Goal: Information Seeking & Learning: Learn about a topic

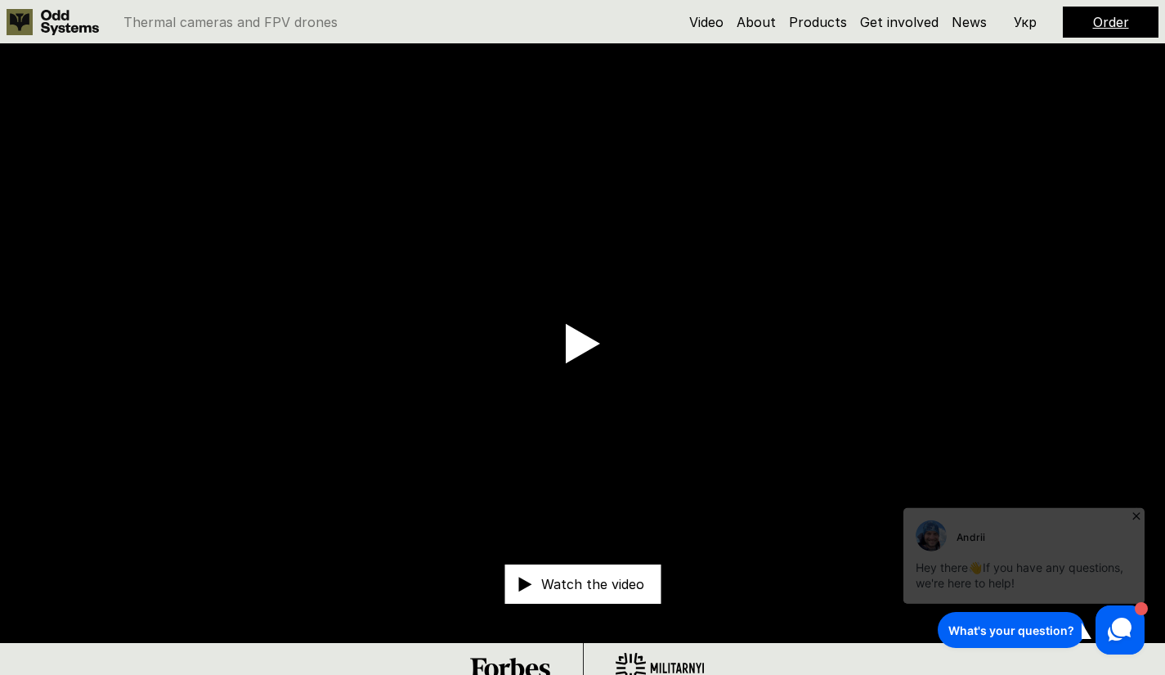
click at [1119, 633] on use at bounding box center [1120, 629] width 24 height 24
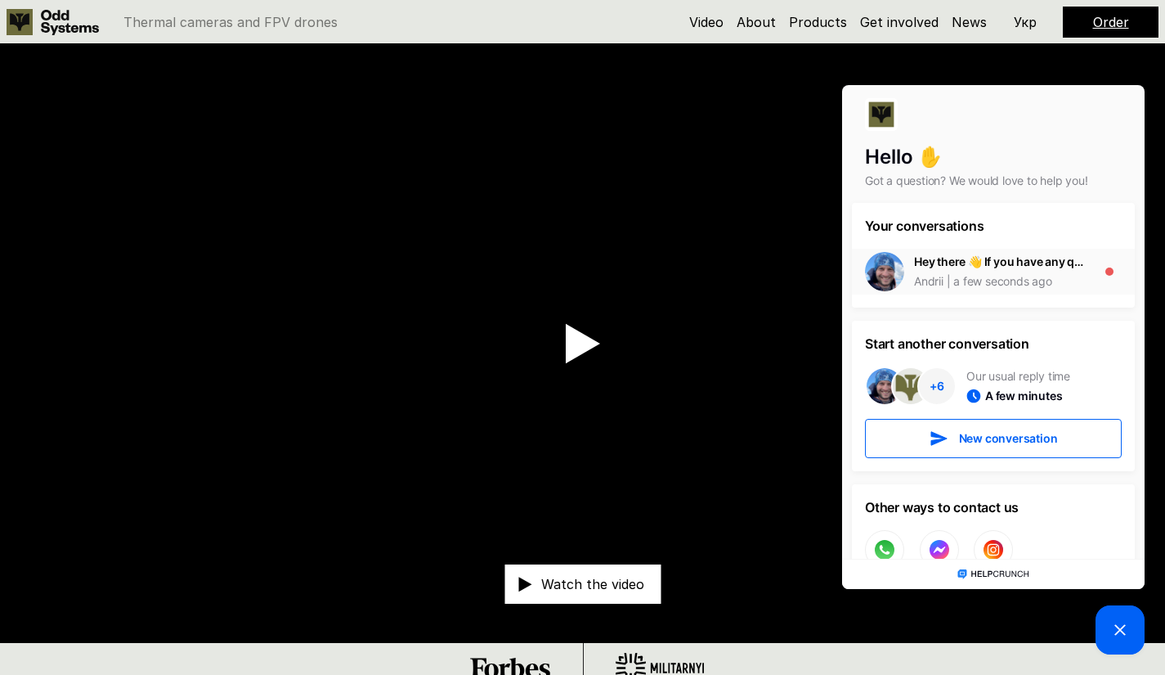
click at [993, 276] on div "a few seconds ago" at bounding box center [998, 281] width 109 height 16
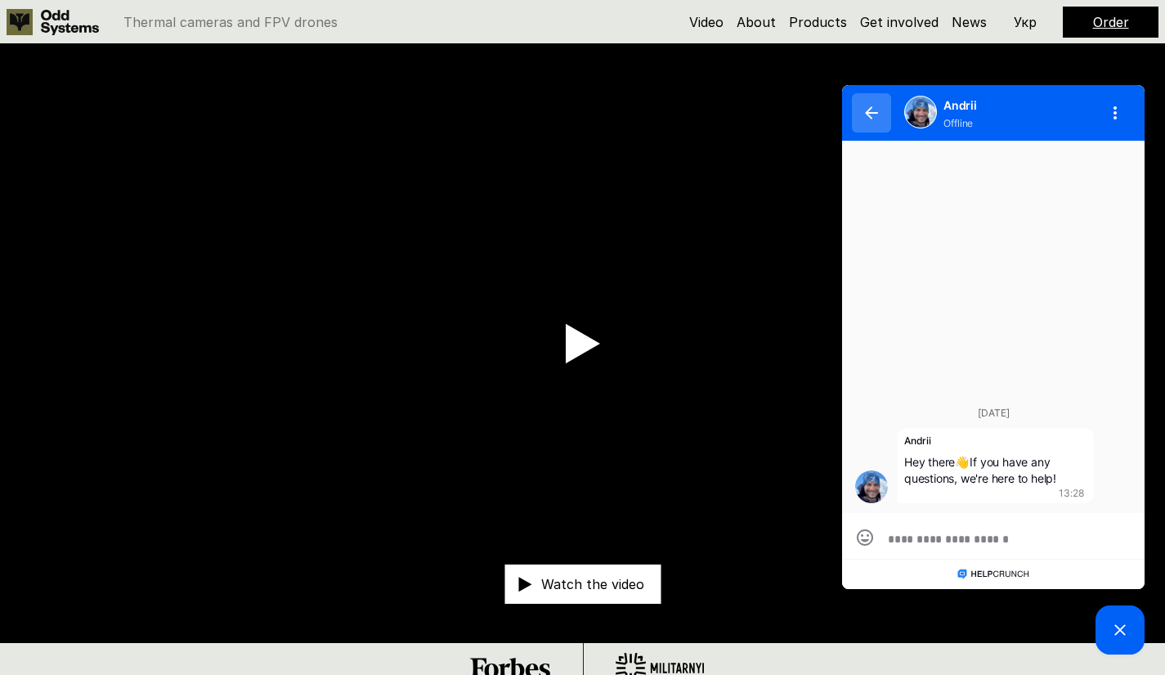
click at [863, 112] on button "button" at bounding box center [871, 112] width 39 height 39
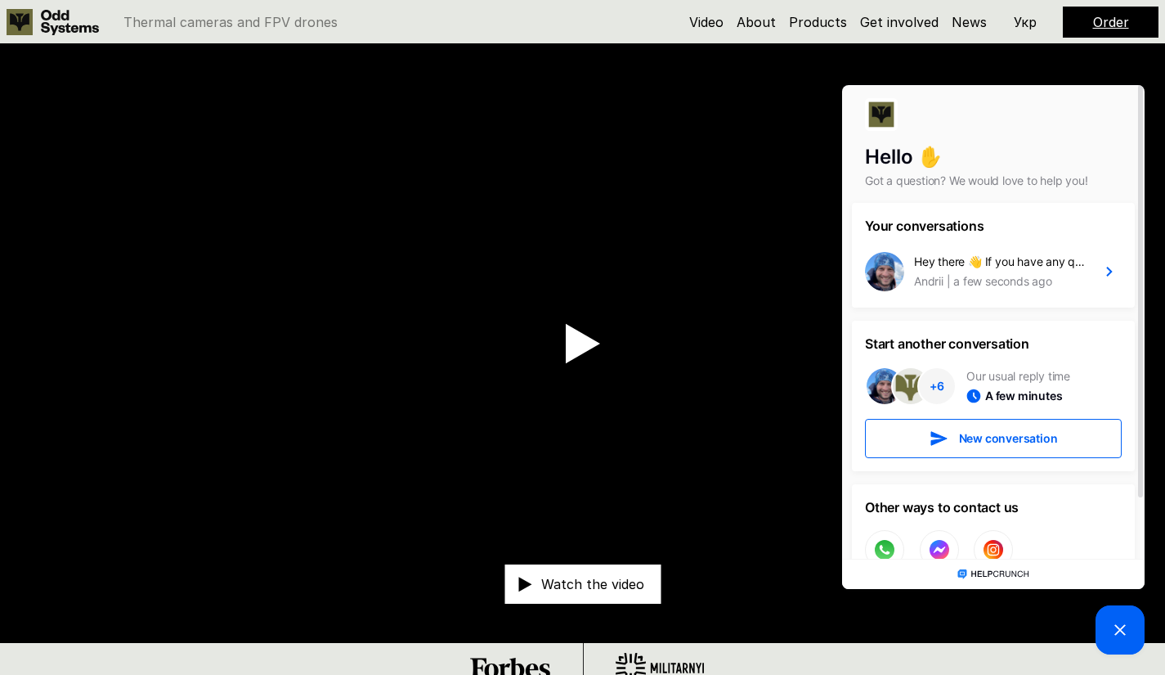
click at [994, 401] on div "A few minutes" at bounding box center [1014, 396] width 96 height 16
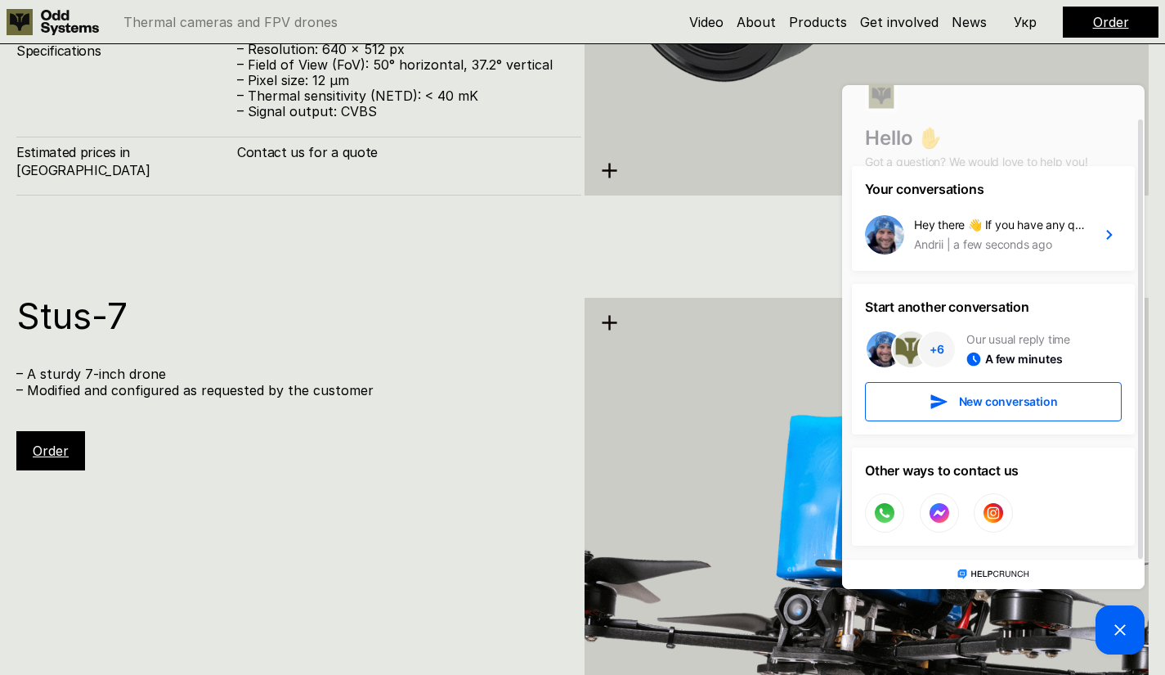
scroll to position [5233, 0]
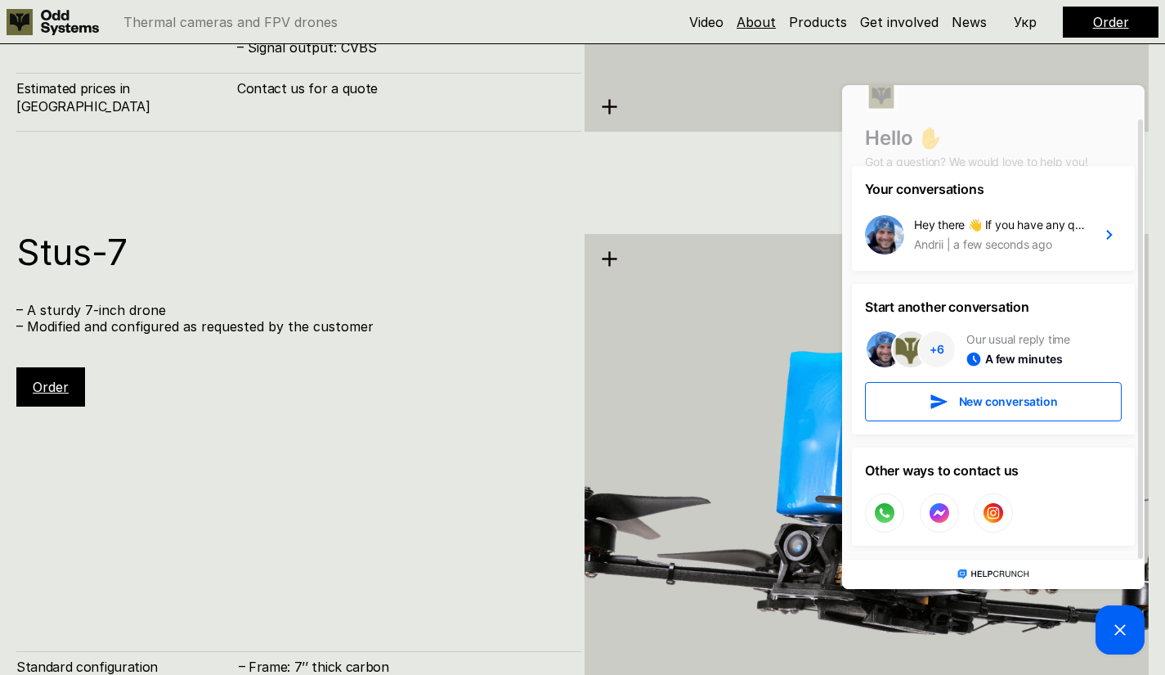
click at [754, 25] on link "About" at bounding box center [756, 22] width 39 height 16
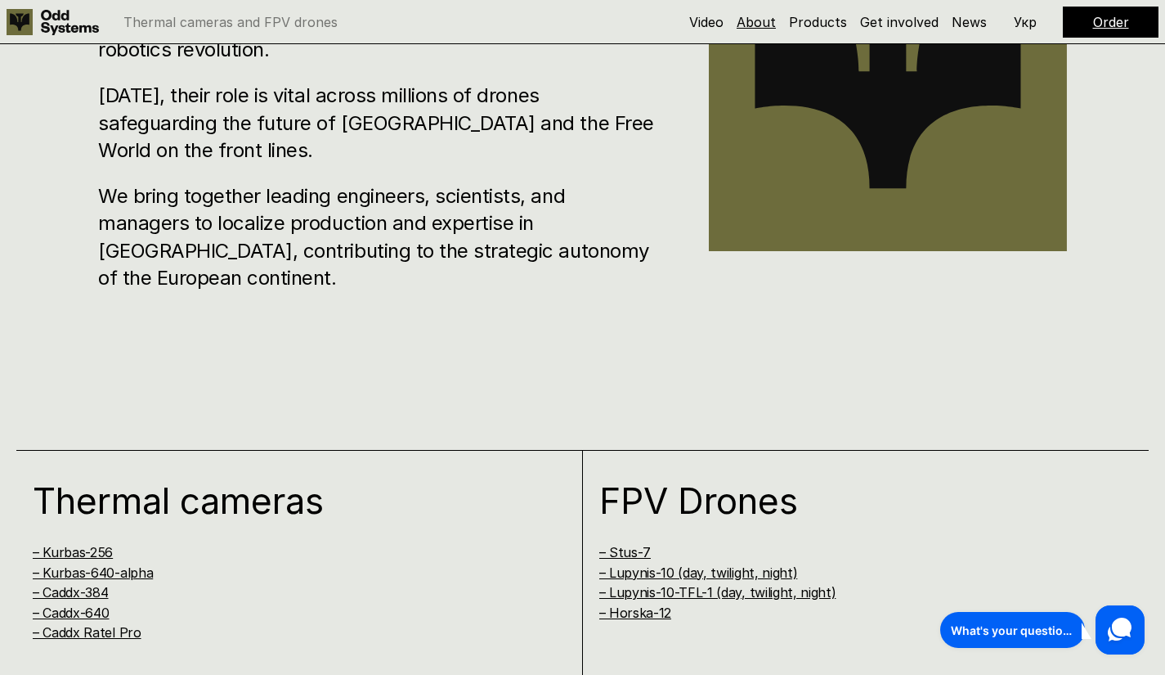
scroll to position [692, 0]
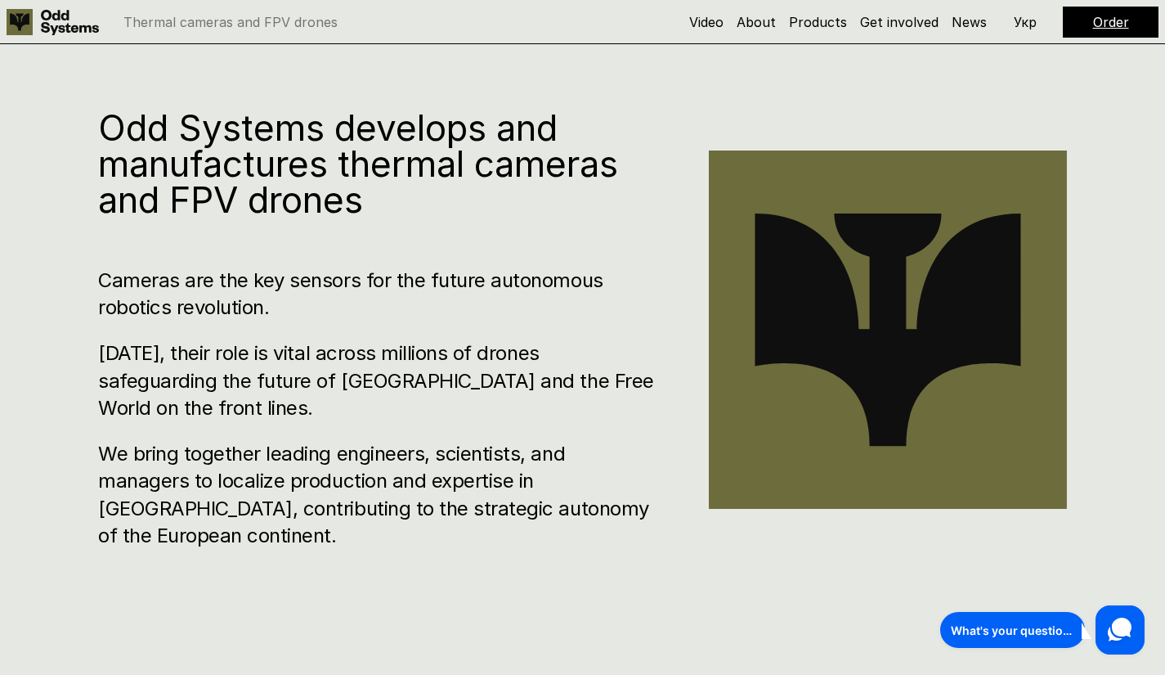
click at [1022, 18] on p "Укр" at bounding box center [1025, 22] width 23 height 13
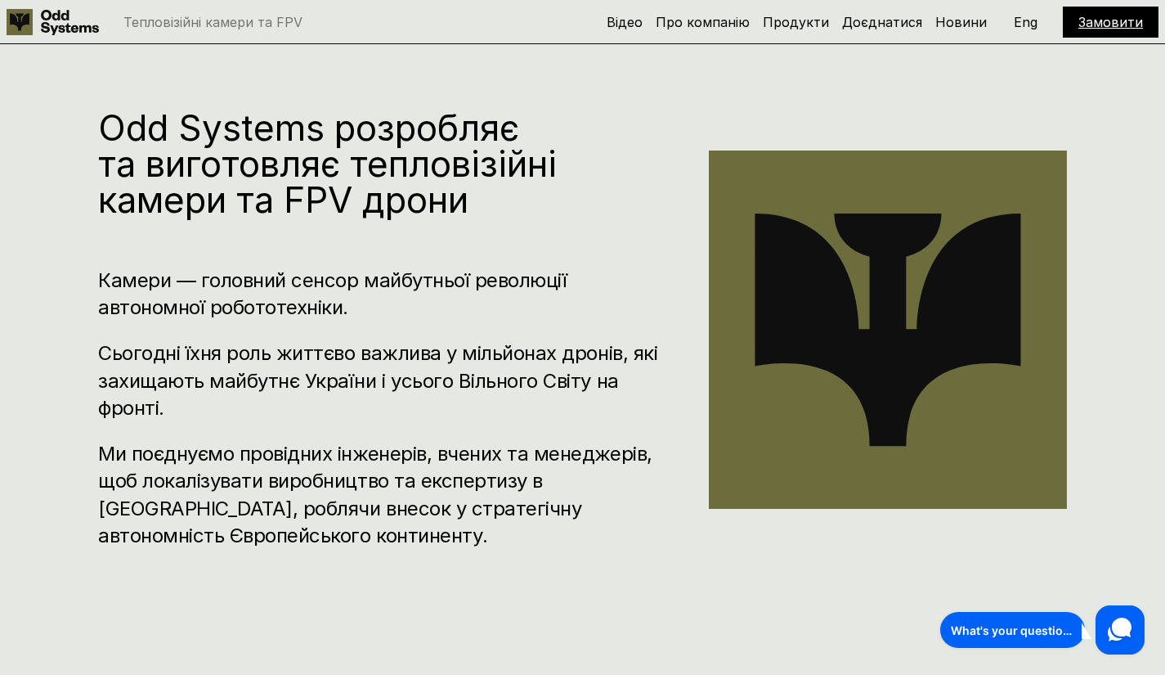
click at [1023, 20] on p "Eng" at bounding box center [1026, 22] width 24 height 13
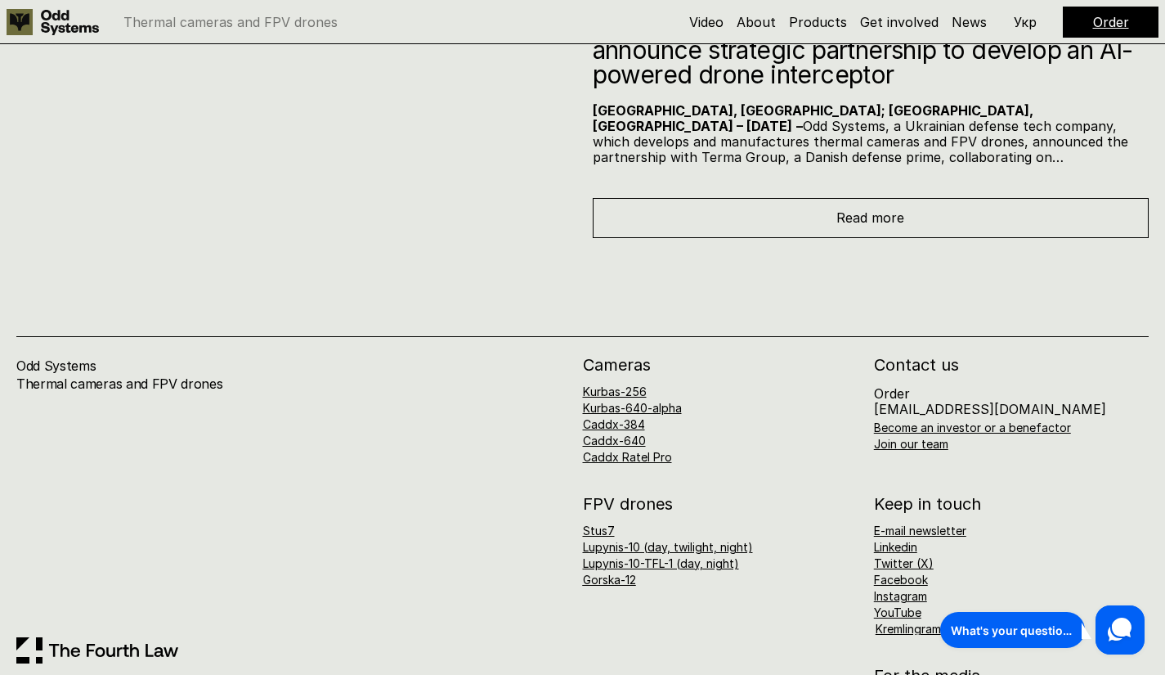
scroll to position [9364, 0]
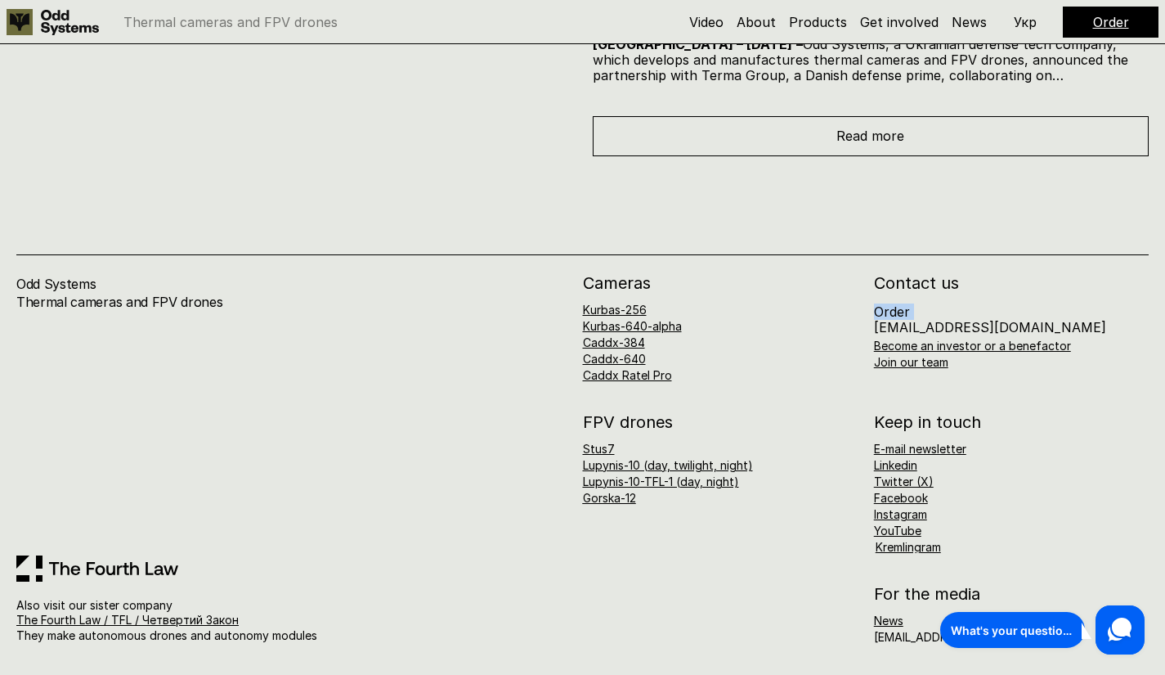
drag, startPoint x: 897, startPoint y: 323, endPoint x: 1021, endPoint y: 318, distance: 124.4
click at [1021, 318] on div "Cameras Kurbas-256 Kurbas-640-alpha Caddx-384 Caddx-640 Caddx Ratel Pro Contact…" at bounding box center [866, 328] width 567 height 106
drag, startPoint x: 1018, startPoint y: 327, endPoint x: 872, endPoint y: 333, distance: 146.5
click at [872, 333] on div "Cameras Kurbas-256 Kurbas-640-alpha Caddx-384 Caddx-640 Caddx Ratel Pro Contact…" at bounding box center [866, 328] width 567 height 106
copy p "[EMAIL_ADDRESS][DOMAIN_NAME]"
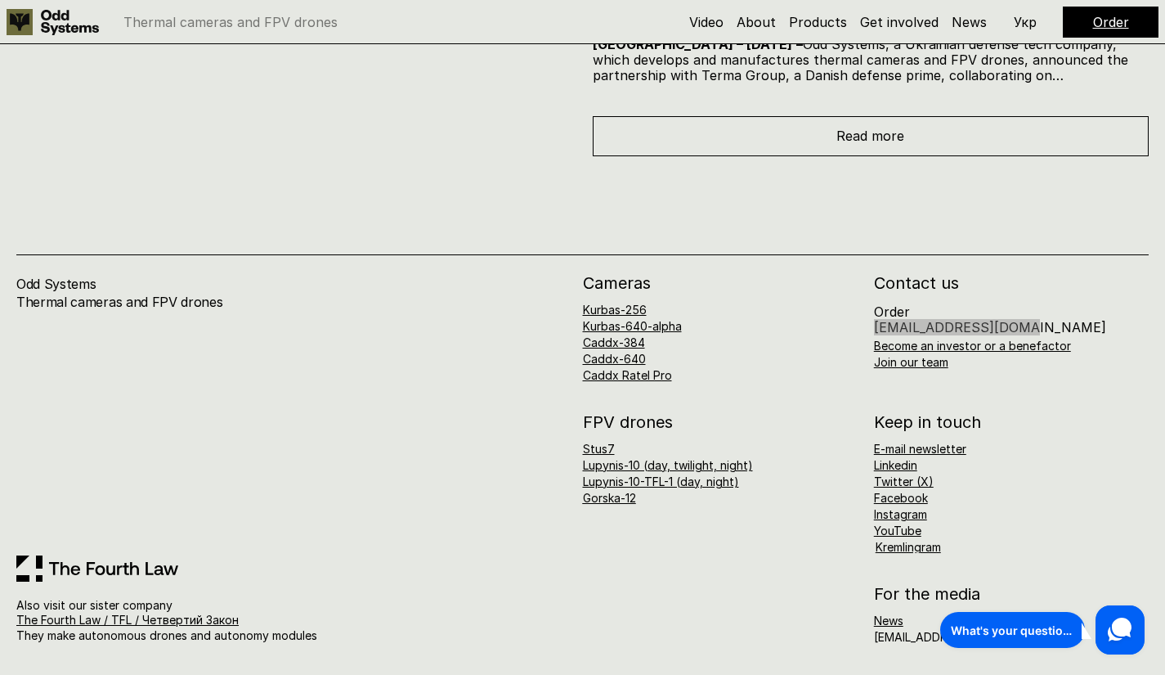
click at [1142, 644] on picture at bounding box center [1120, 629] width 49 height 49
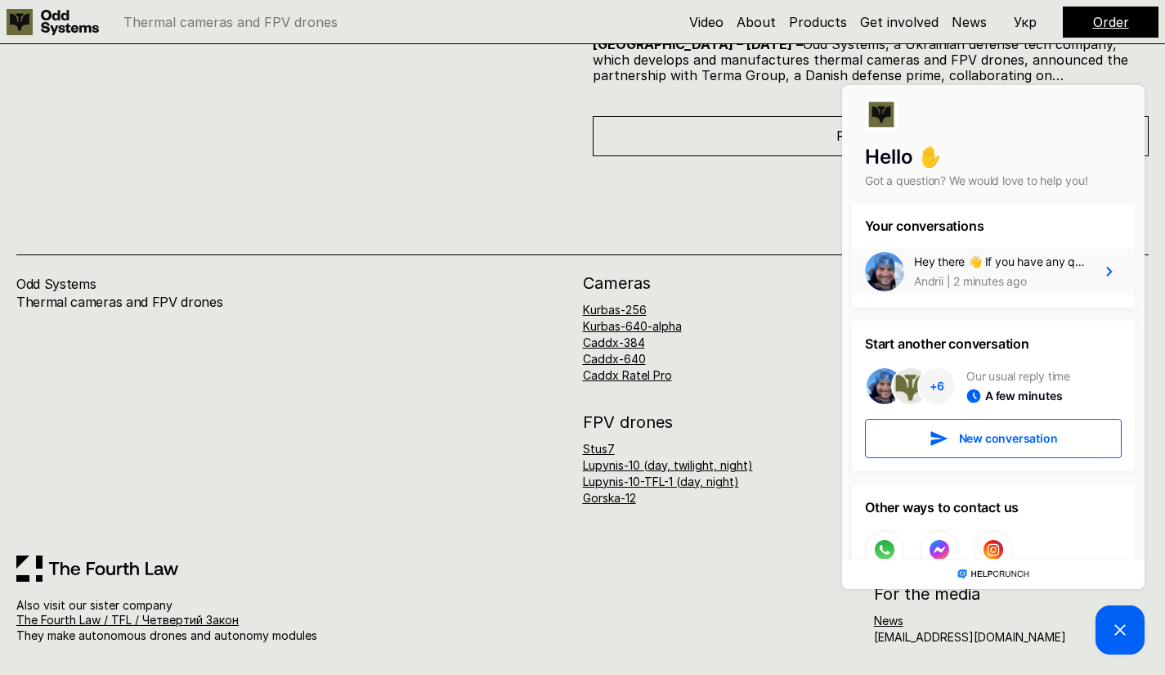
click at [985, 256] on div "Hey there 👋 If you have any questions, we're here to help!" at bounding box center [1000, 261] width 173 height 16
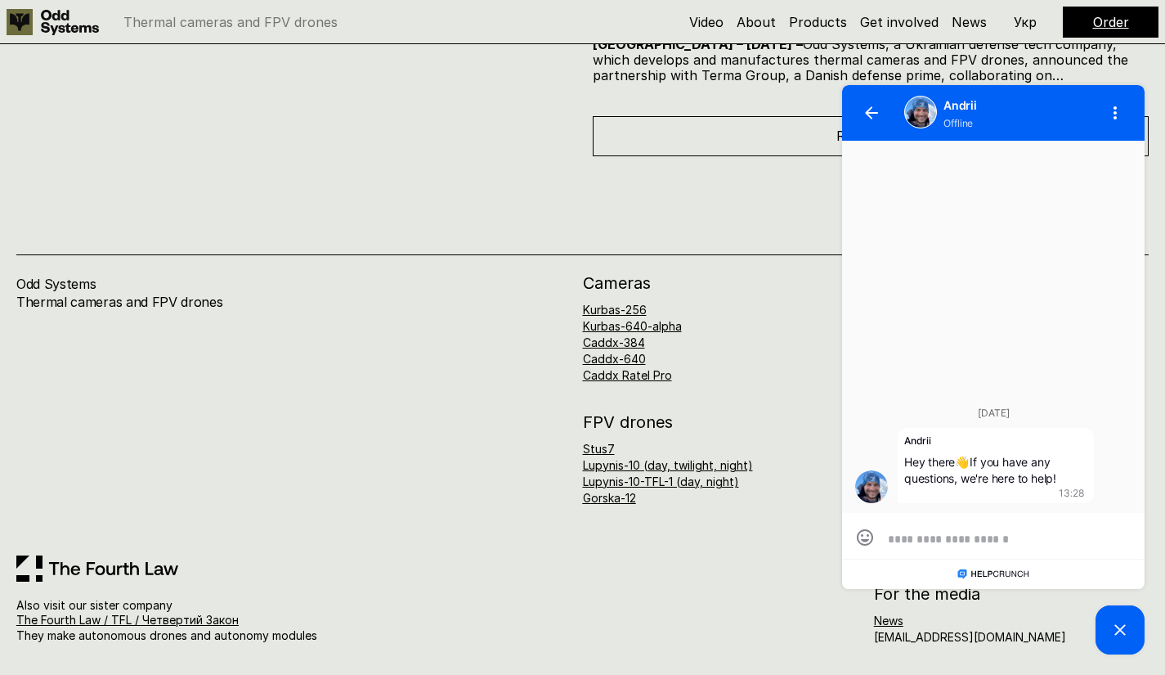
scroll to position [0, 0]
click at [871, 120] on button "button" at bounding box center [871, 112] width 39 height 39
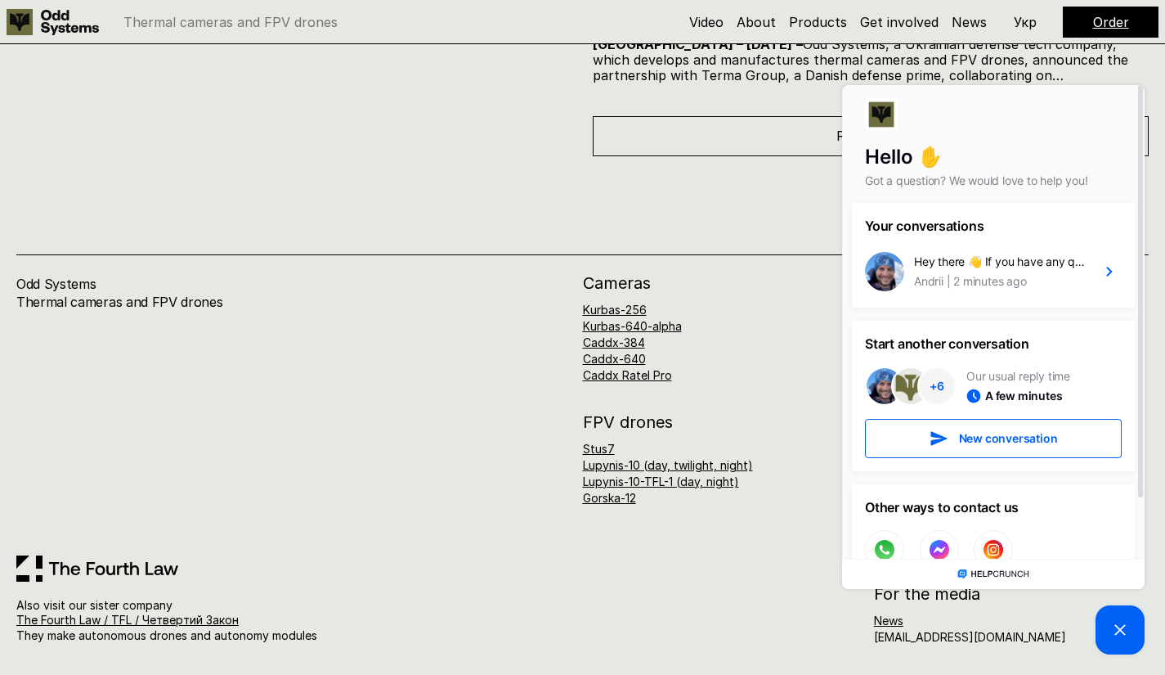
click at [736, 591] on div at bounding box center [720, 607] width 275 height 44
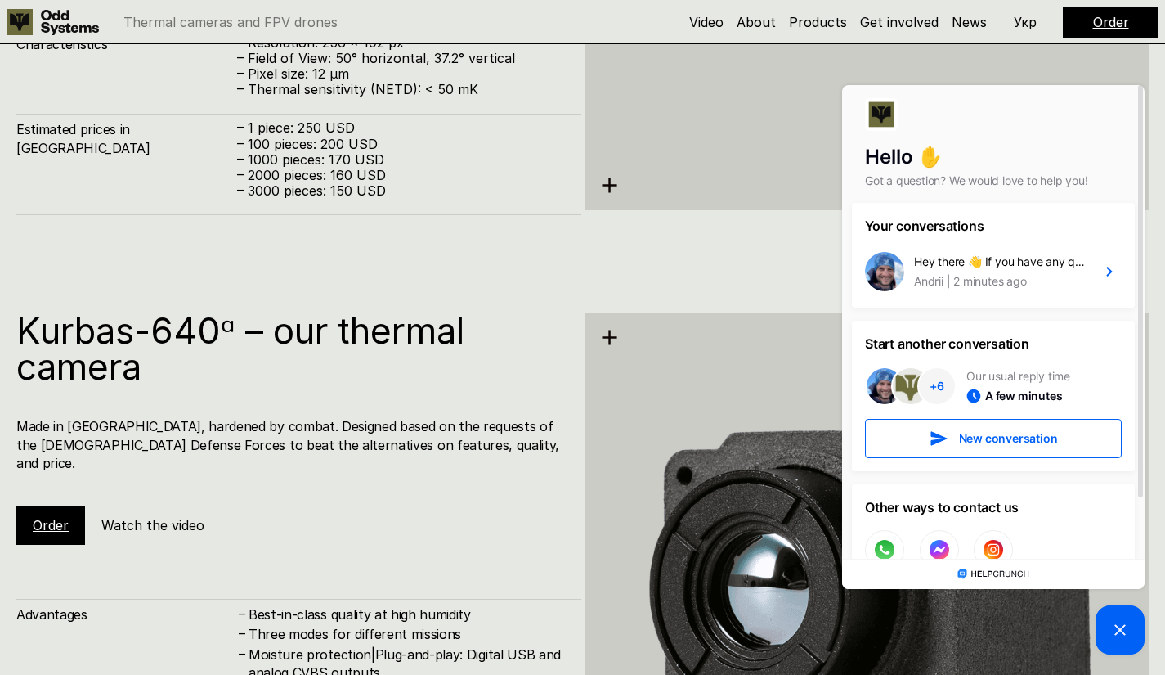
scroll to position [2332, 0]
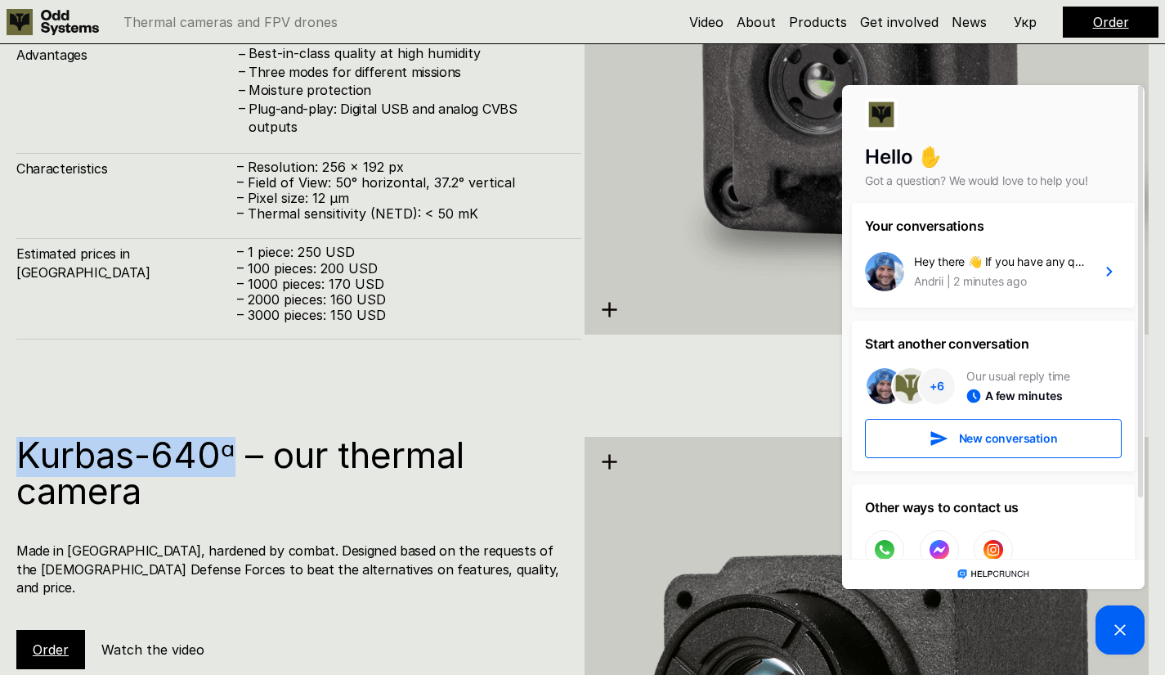
drag, startPoint x: 20, startPoint y: 446, endPoint x: 236, endPoint y: 460, distance: 216.3
click at [236, 460] on h1 "Kurbas-640ᵅ – our thermal camera" at bounding box center [290, 473] width 549 height 72
copy h1 "Kurbas-640ᵅ"
click at [76, 330] on div "Estimated prices in [GEOGRAPHIC_DATA] – 1 piece: 250 USD – 100 pieces: 200 USD …" at bounding box center [298, 288] width 565 height 101
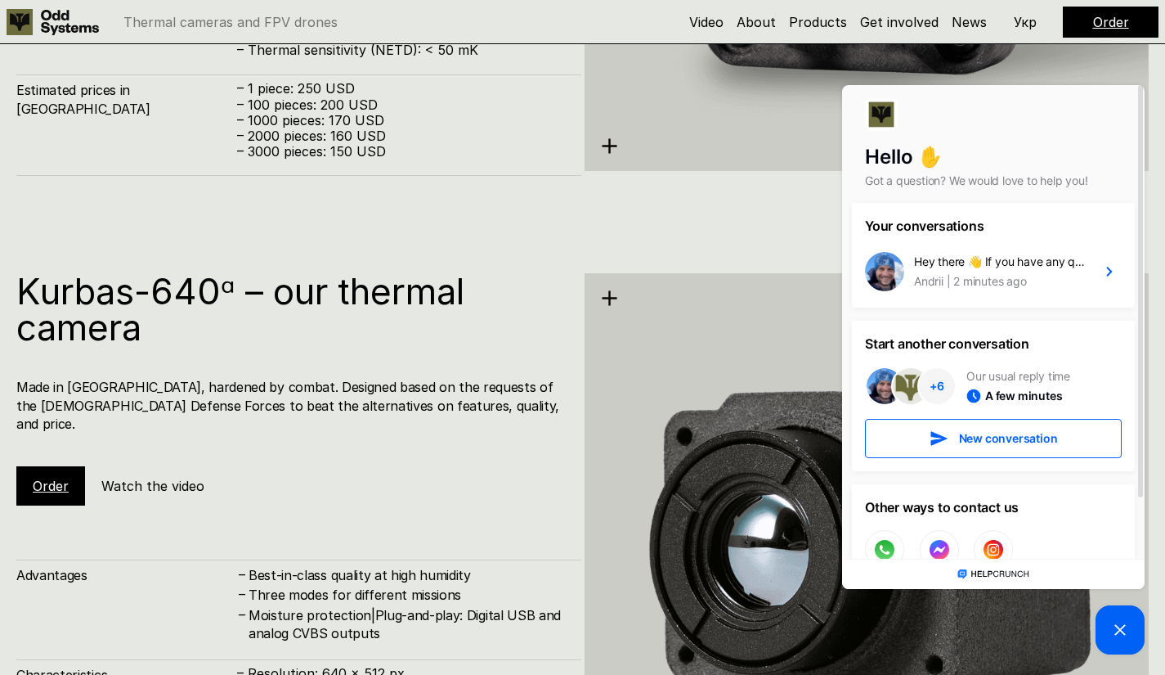
click at [355, 463] on div "Kurbas-640ᵅ – our thermal camera Made in [GEOGRAPHIC_DATA], hardened by combat.…" at bounding box center [298, 389] width 565 height 232
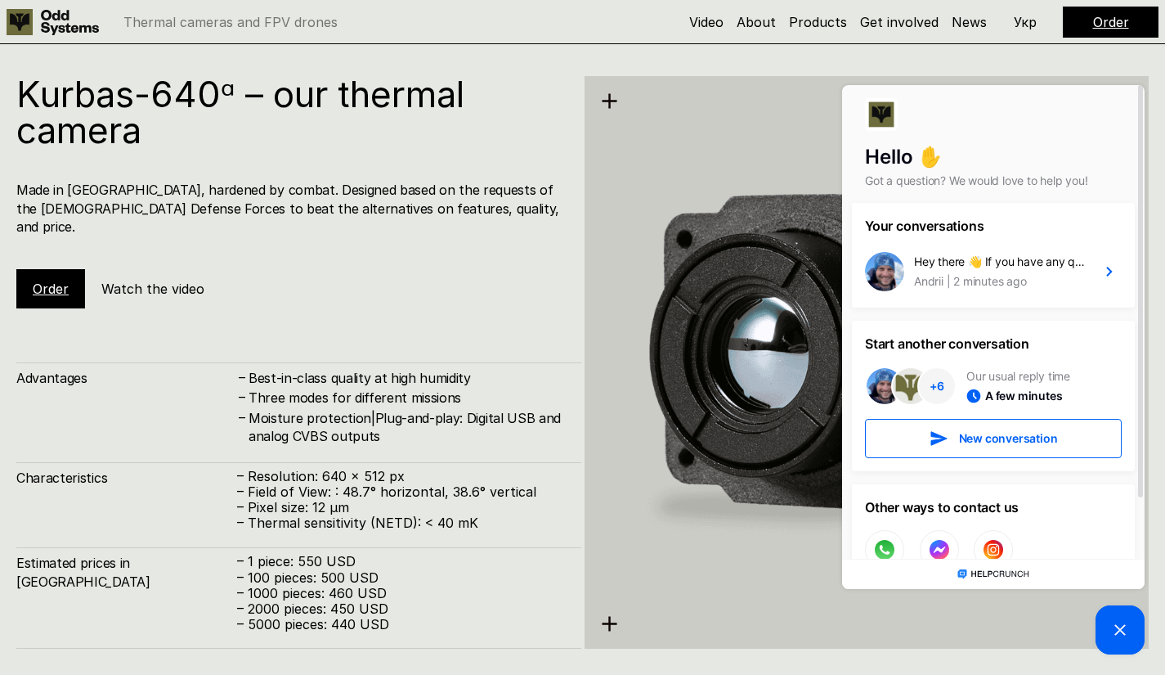
scroll to position [2741, 0]
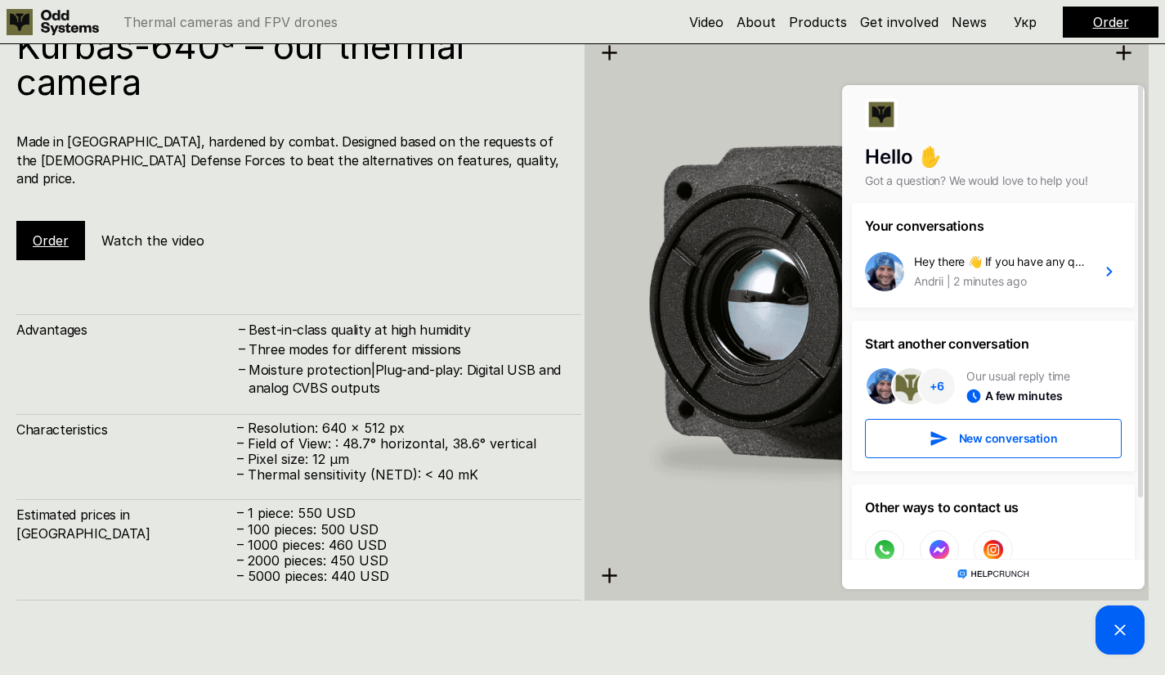
click at [404, 214] on div "Kurbas-640ᵅ – our thermal camera Made in [GEOGRAPHIC_DATA], hardened by combat.…" at bounding box center [298, 144] width 565 height 232
